Goal: Register for event/course

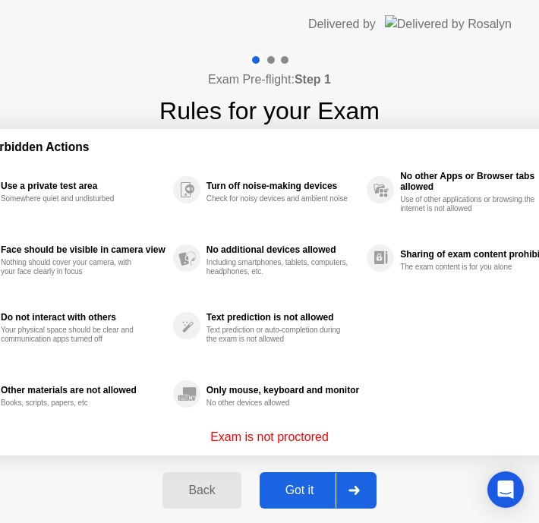
click at [302, 491] on div "Got it" at bounding box center [299, 490] width 71 height 14
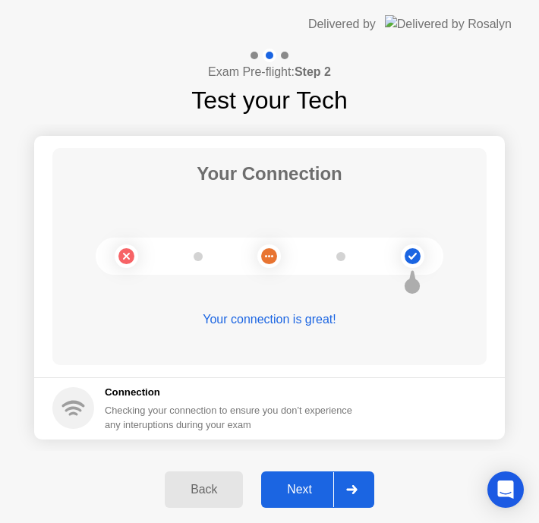
click at [308, 495] on div "Next" at bounding box center [300, 489] width 68 height 14
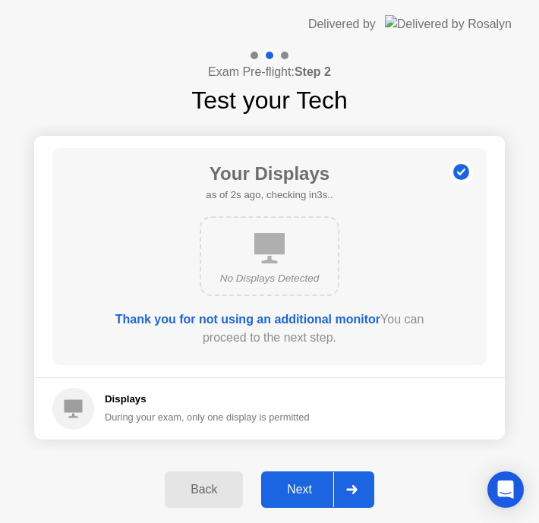
click at [305, 491] on div "Next" at bounding box center [300, 489] width 68 height 14
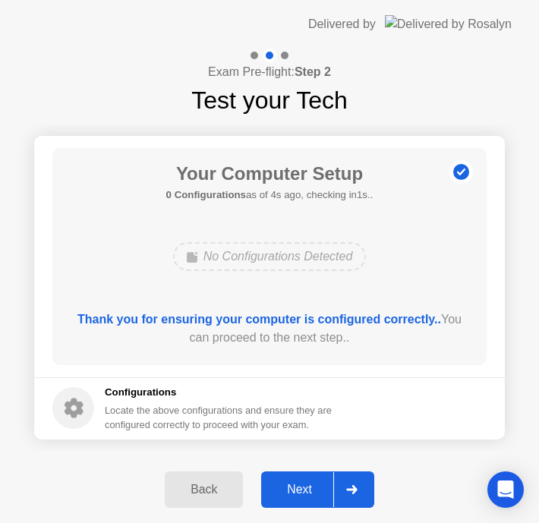
click at [305, 491] on div "Next" at bounding box center [300, 489] width 68 height 14
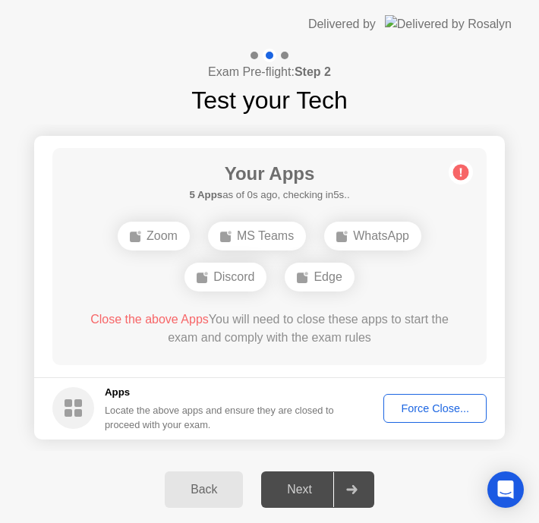
click at [195, 493] on div "Back" at bounding box center [203, 489] width 69 height 14
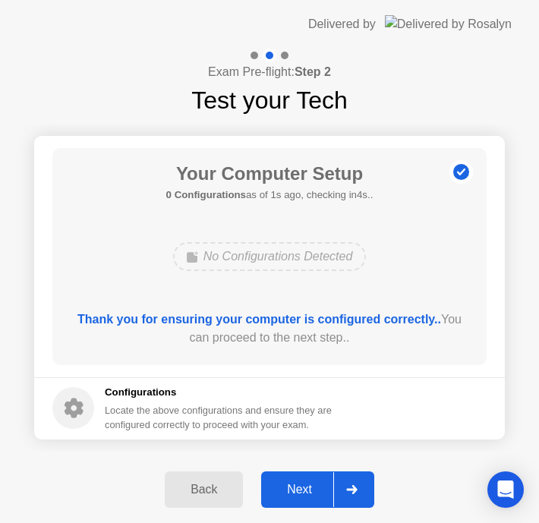
click at [310, 482] on div "Next" at bounding box center [300, 489] width 68 height 14
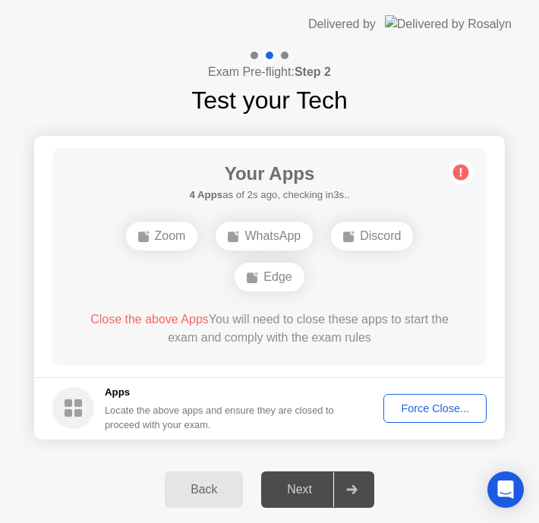
click at [437, 405] on div "Force Close..." at bounding box center [434, 408] width 93 height 12
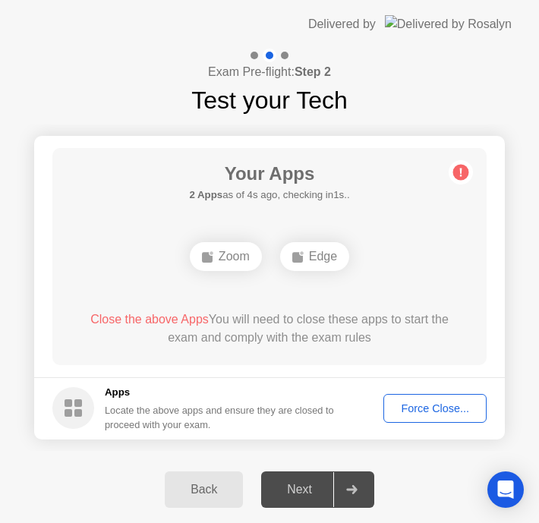
click at [361, 293] on div "Your Apps 2 Apps as of 4s ago, checking in1s.. Zoom Edge Close the above Apps Y…" at bounding box center [269, 256] width 434 height 217
click at [406, 268] on div "Zoom Edge" at bounding box center [269, 256] width 347 height 41
click at [419, 408] on div "Force Close..." at bounding box center [434, 408] width 93 height 12
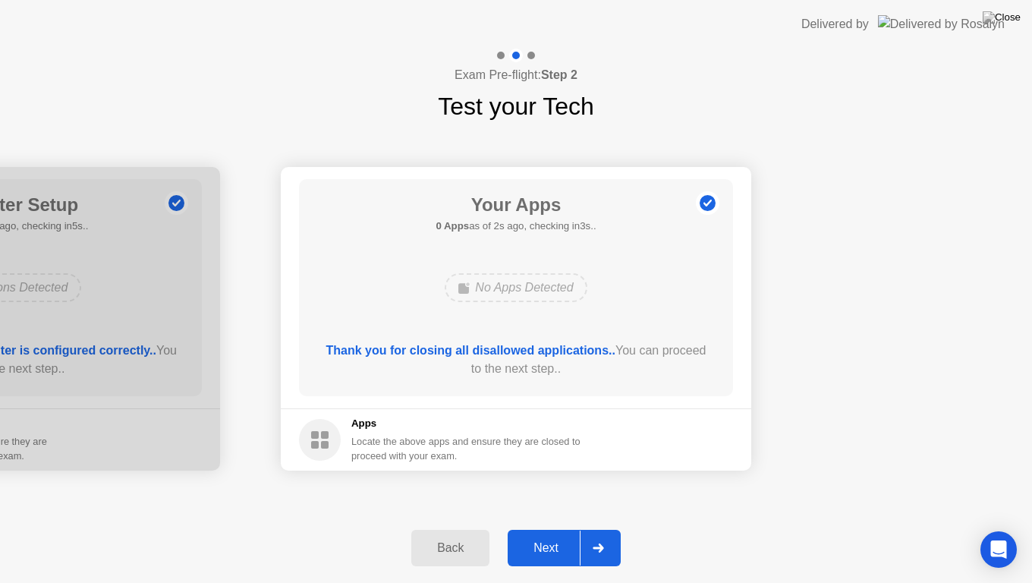
click at [545, 534] on div "Next" at bounding box center [546, 548] width 68 height 14
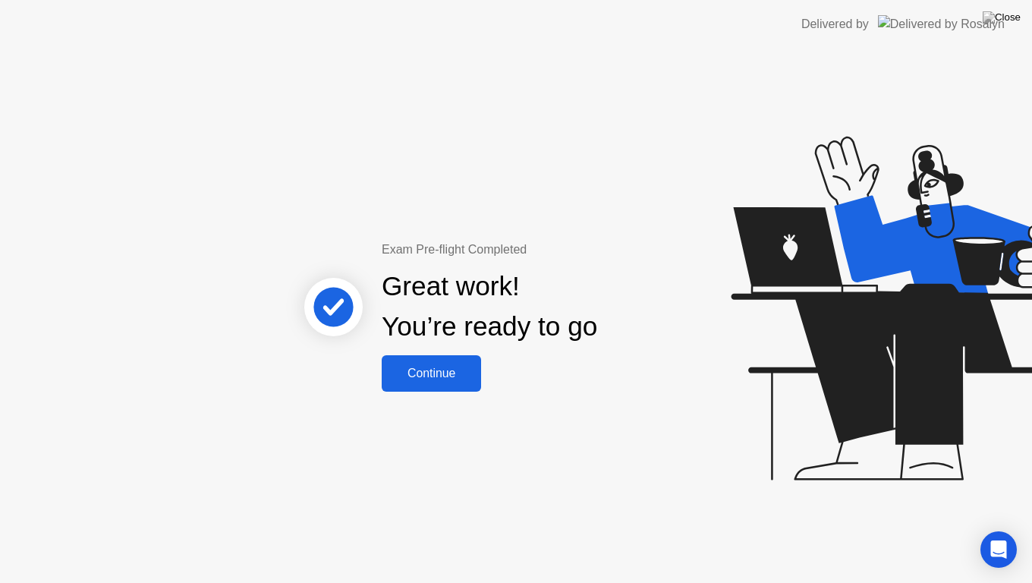
click at [440, 366] on div "Continue" at bounding box center [431, 373] width 90 height 14
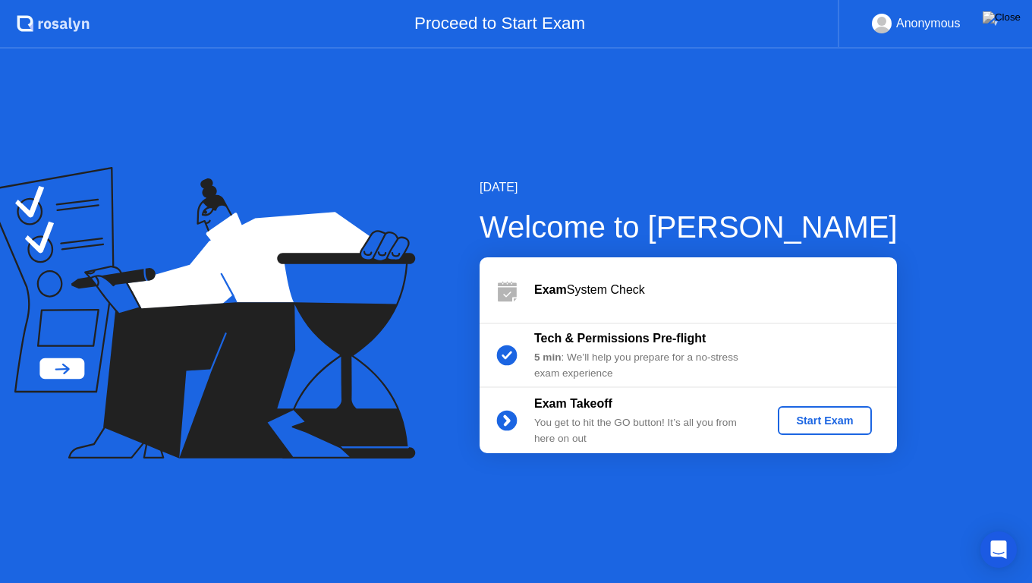
click at [838, 417] on div "Start Exam" at bounding box center [824, 420] width 81 height 12
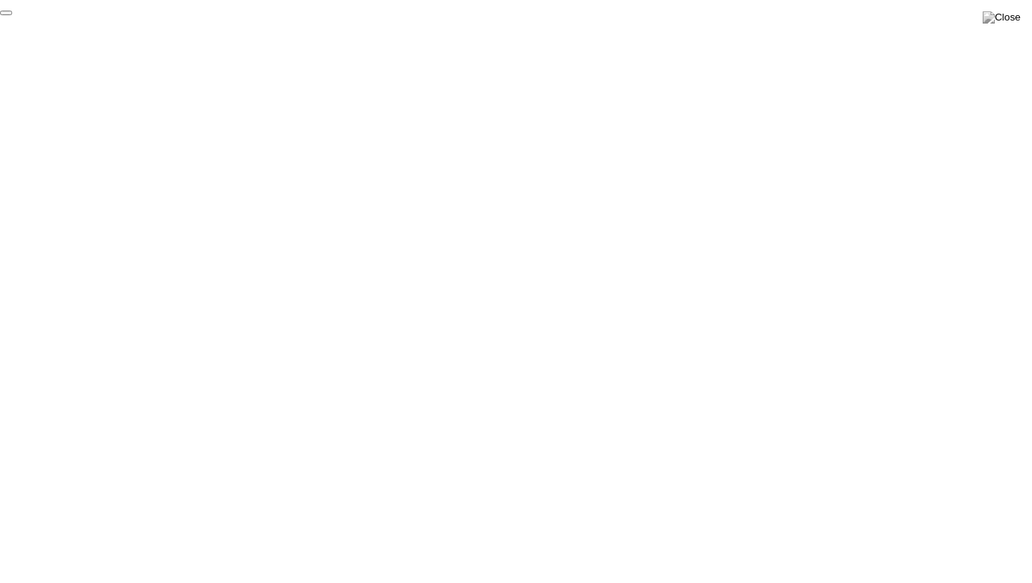
click div "End Proctoring Session"
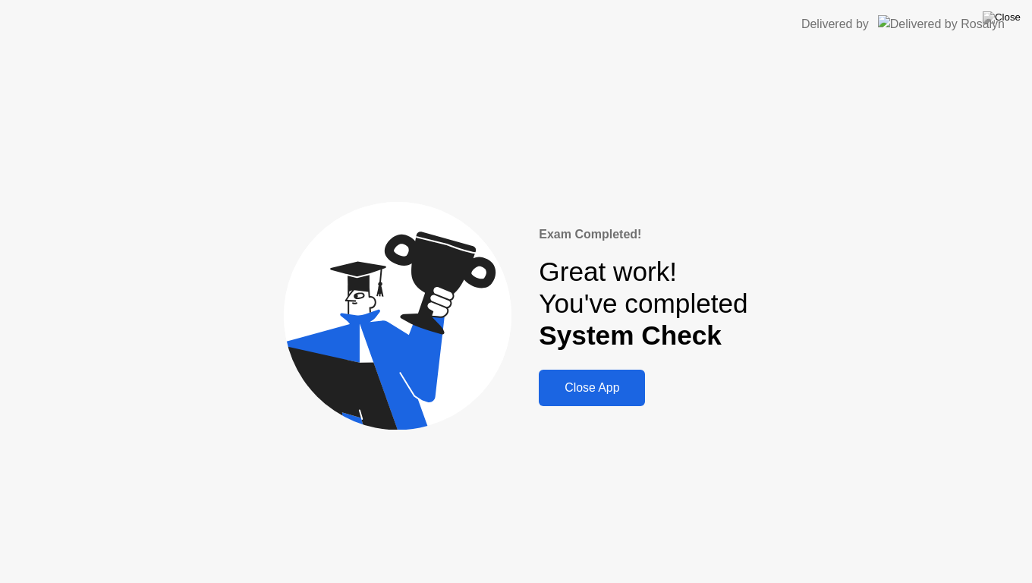
click at [593, 390] on div "Close App" at bounding box center [591, 388] width 97 height 14
